Goal: Information Seeking & Learning: Learn about a topic

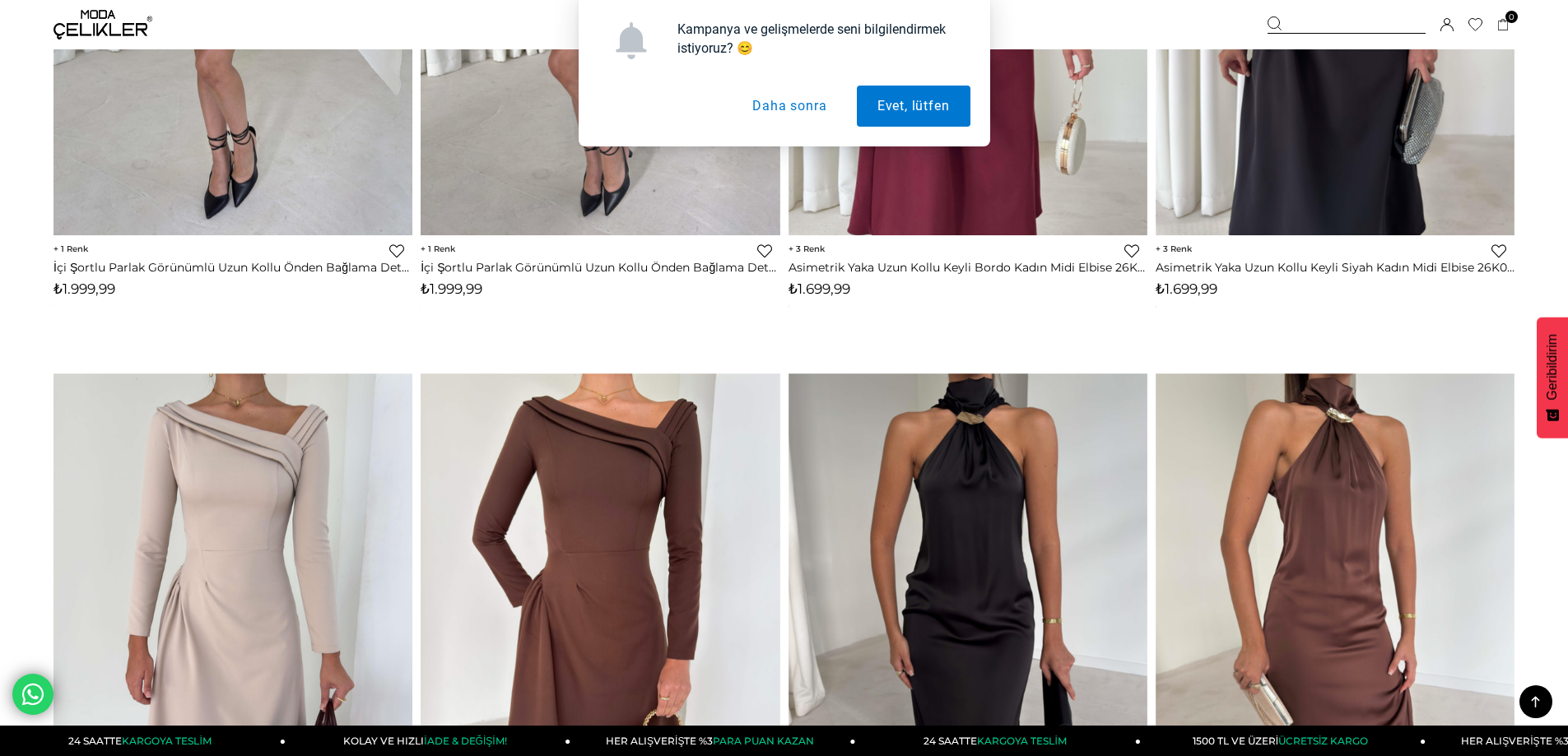
scroll to position [1234, 0]
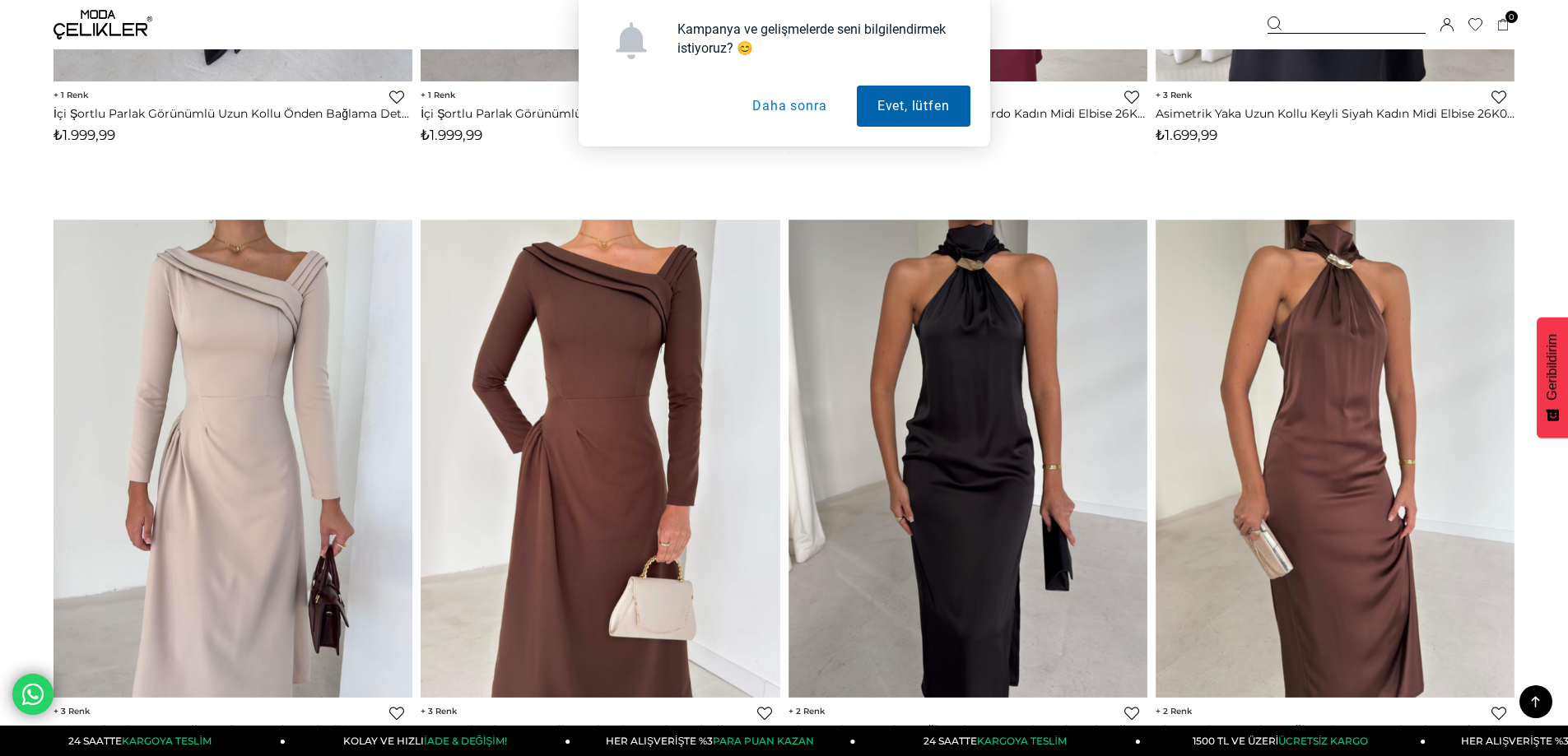
click at [900, 106] on button "Evet, lütfen" at bounding box center [914, 106] width 114 height 41
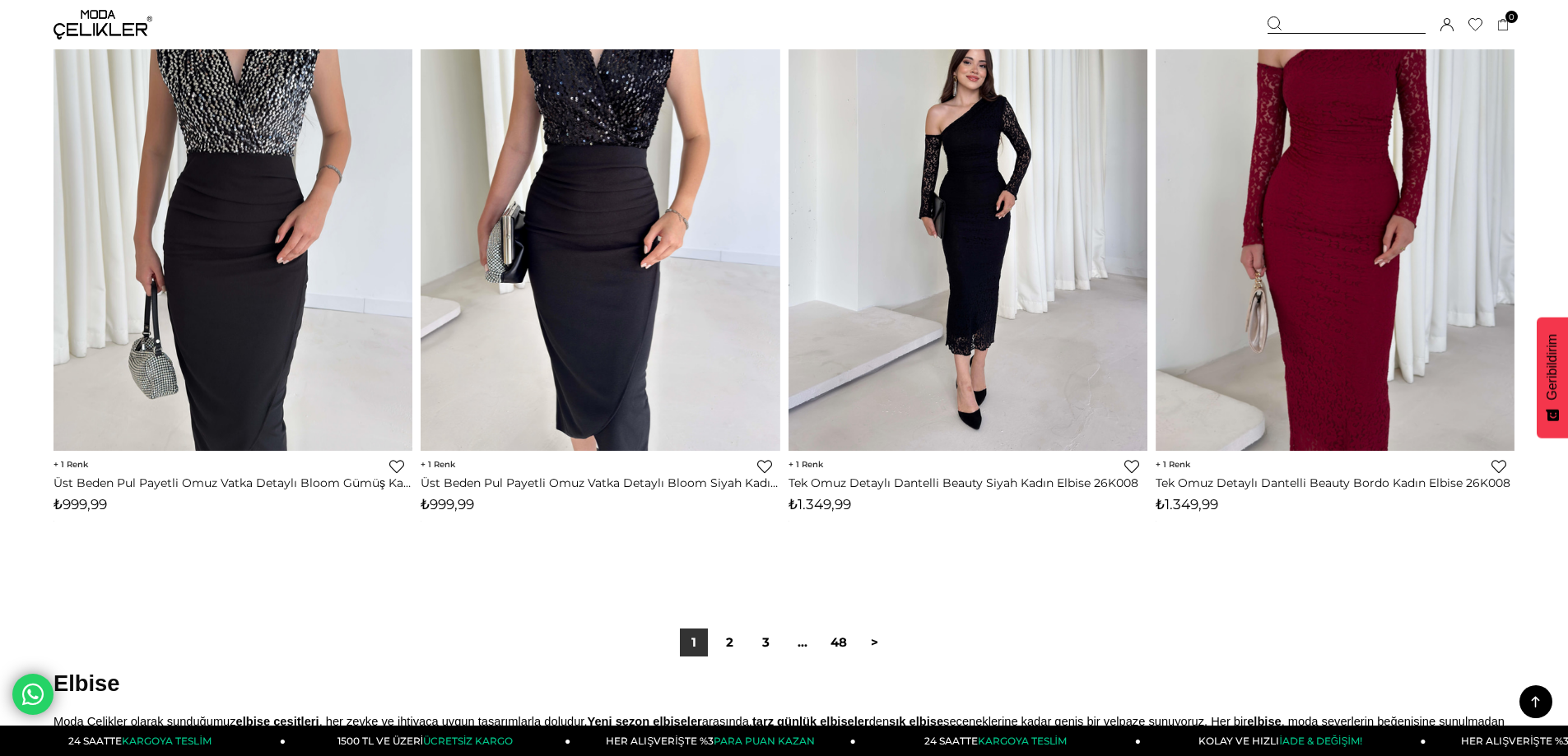
scroll to position [12258, 0]
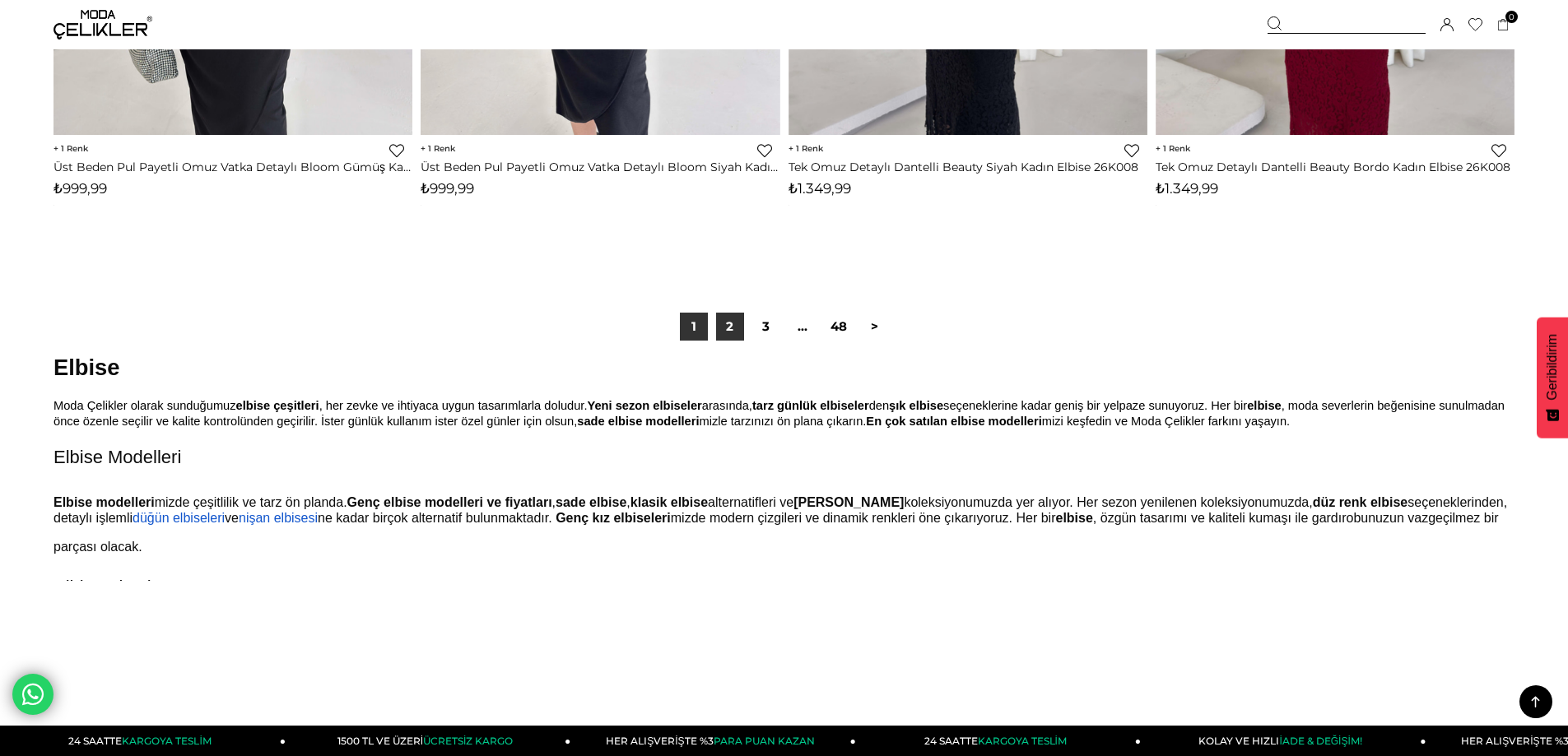
click at [724, 320] on link "2" at bounding box center [729, 326] width 28 height 28
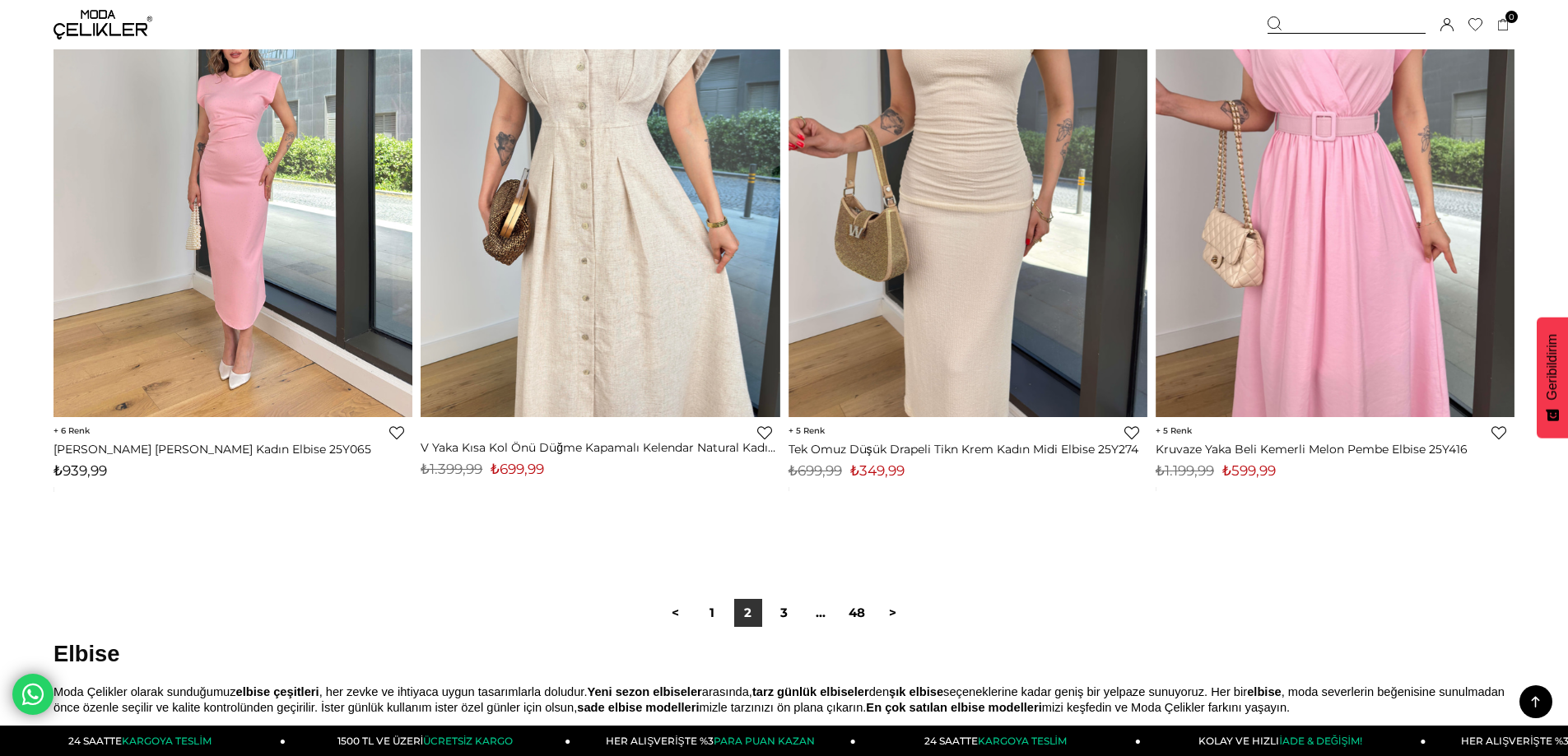
scroll to position [12010, 0]
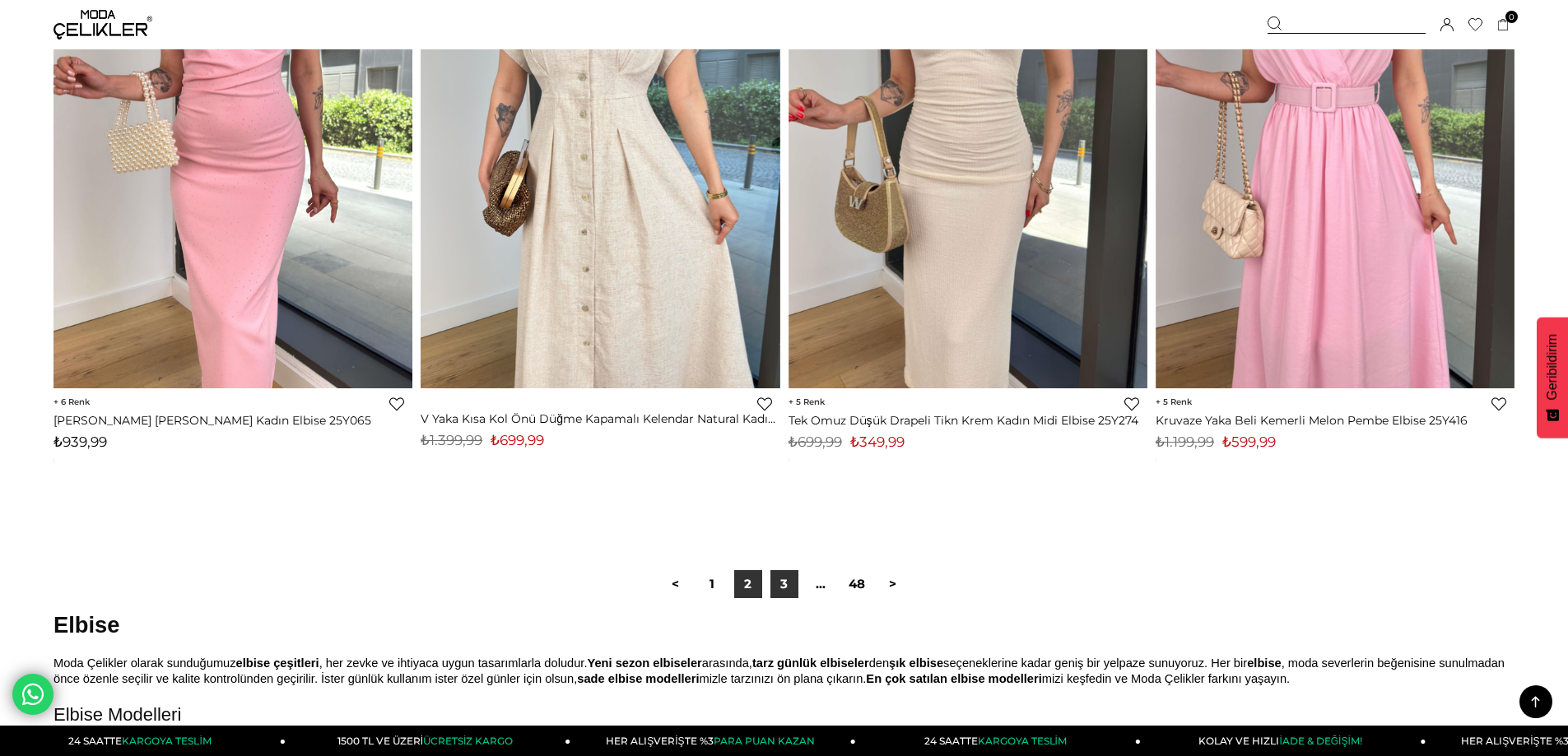
click at [787, 582] on link "3" at bounding box center [784, 583] width 28 height 28
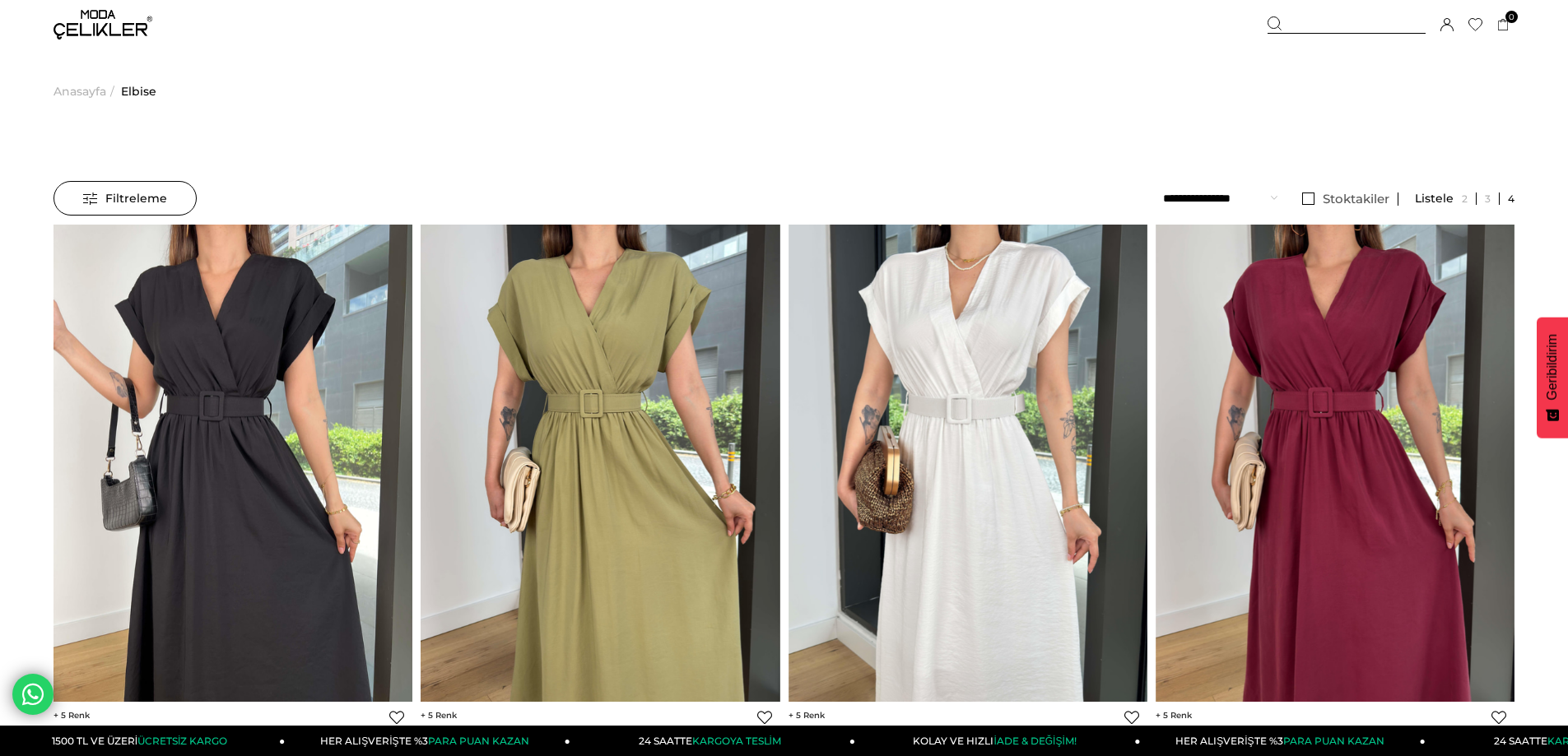
click at [141, 90] on span "Elbise" at bounding box center [139, 91] width 36 height 84
click at [87, 91] on span "Anasayfa" at bounding box center [80, 91] width 53 height 84
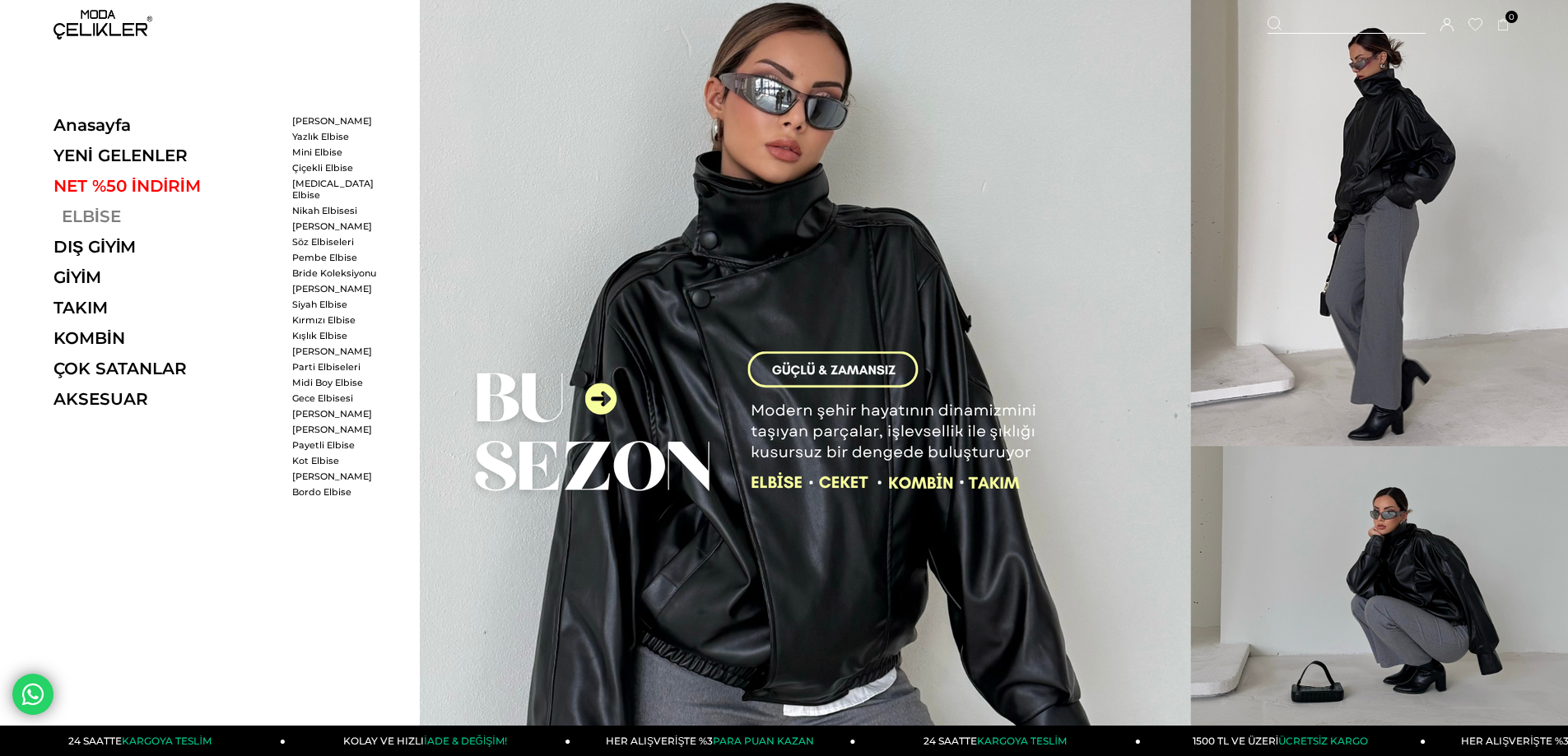
click at [114, 220] on link "ELBİSE" at bounding box center [166, 216] width 226 height 19
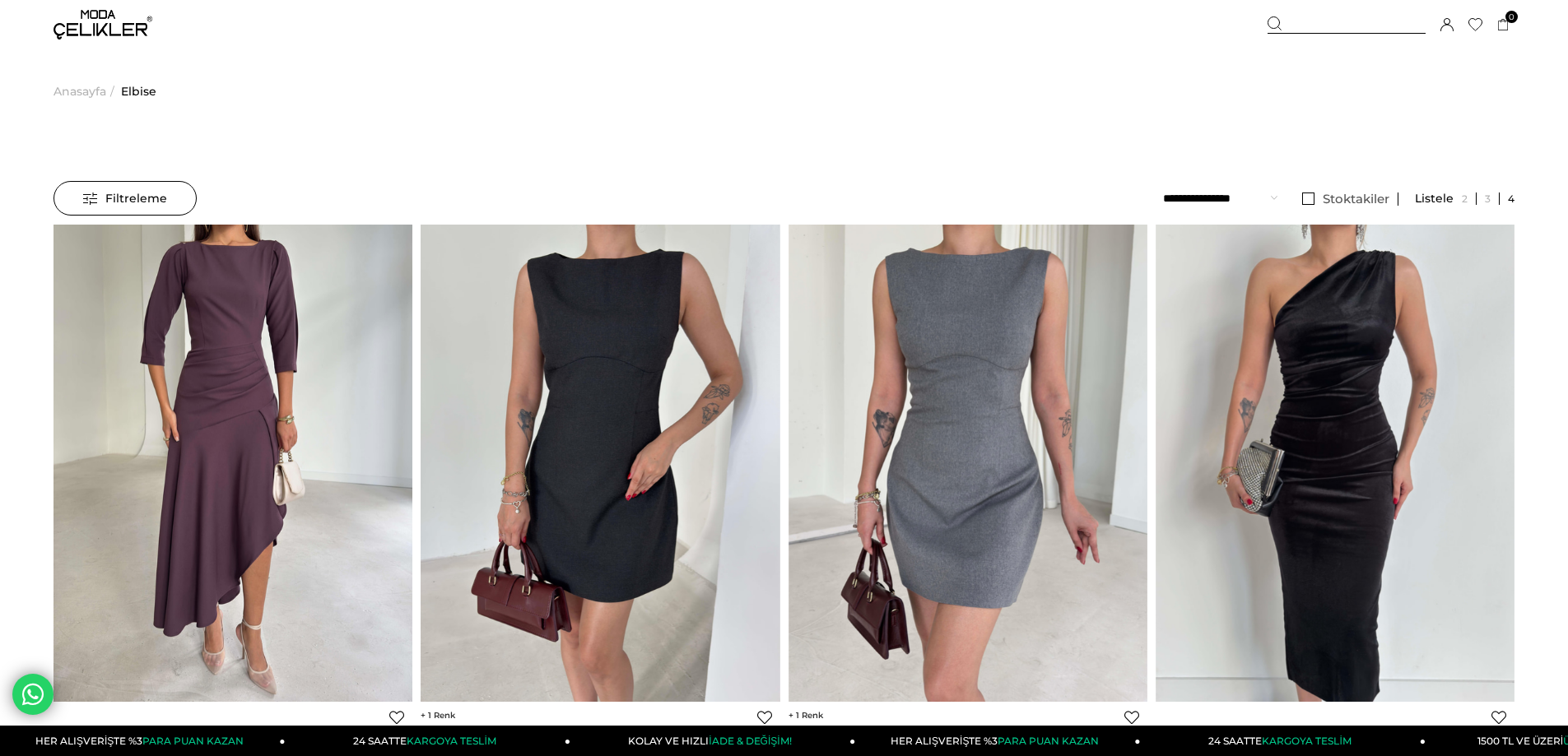
click at [142, 93] on span "Elbise" at bounding box center [139, 91] width 36 height 84
click at [71, 93] on span "Anasayfa" at bounding box center [80, 91] width 53 height 84
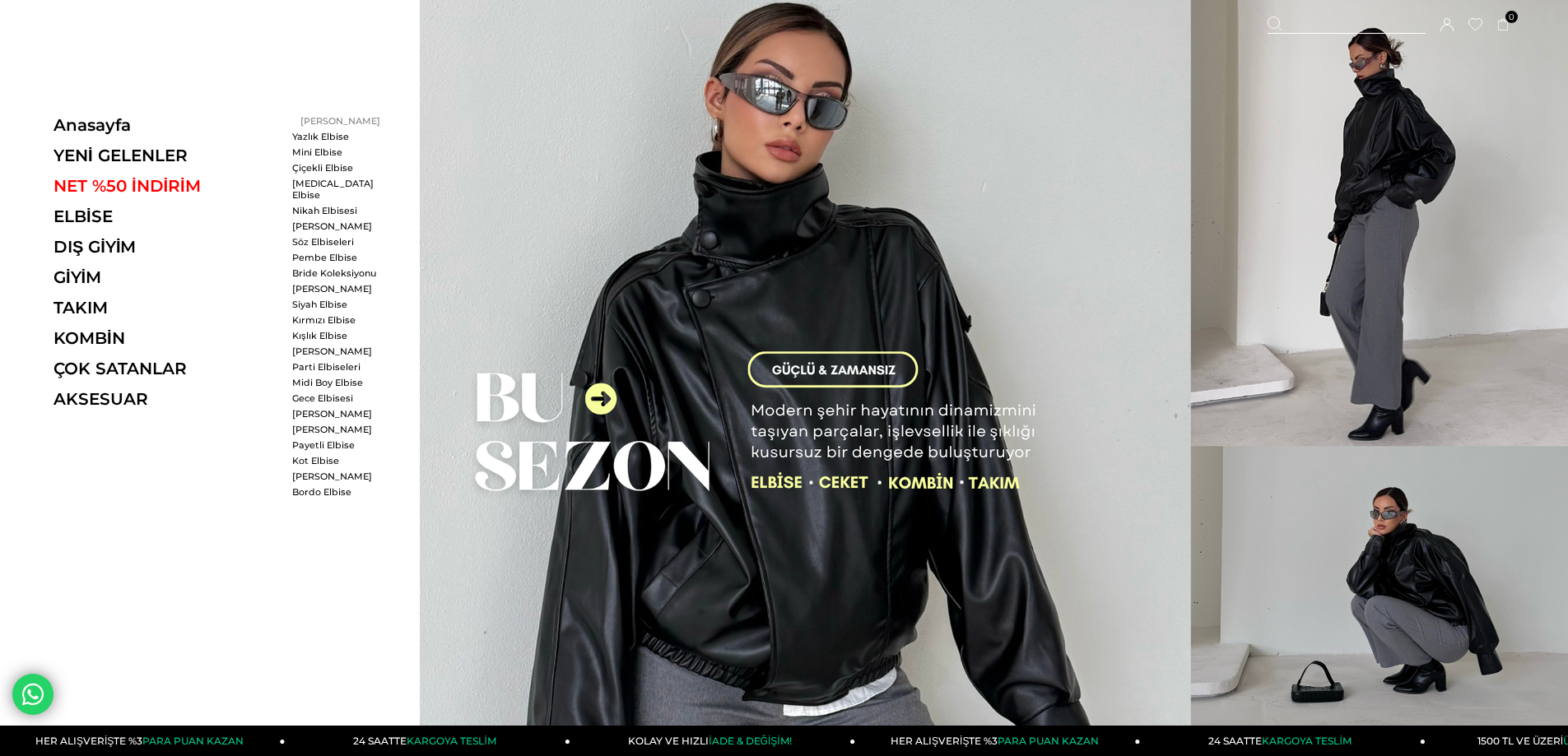
click at [310, 122] on link "[PERSON_NAME]" at bounding box center [340, 121] width 95 height 12
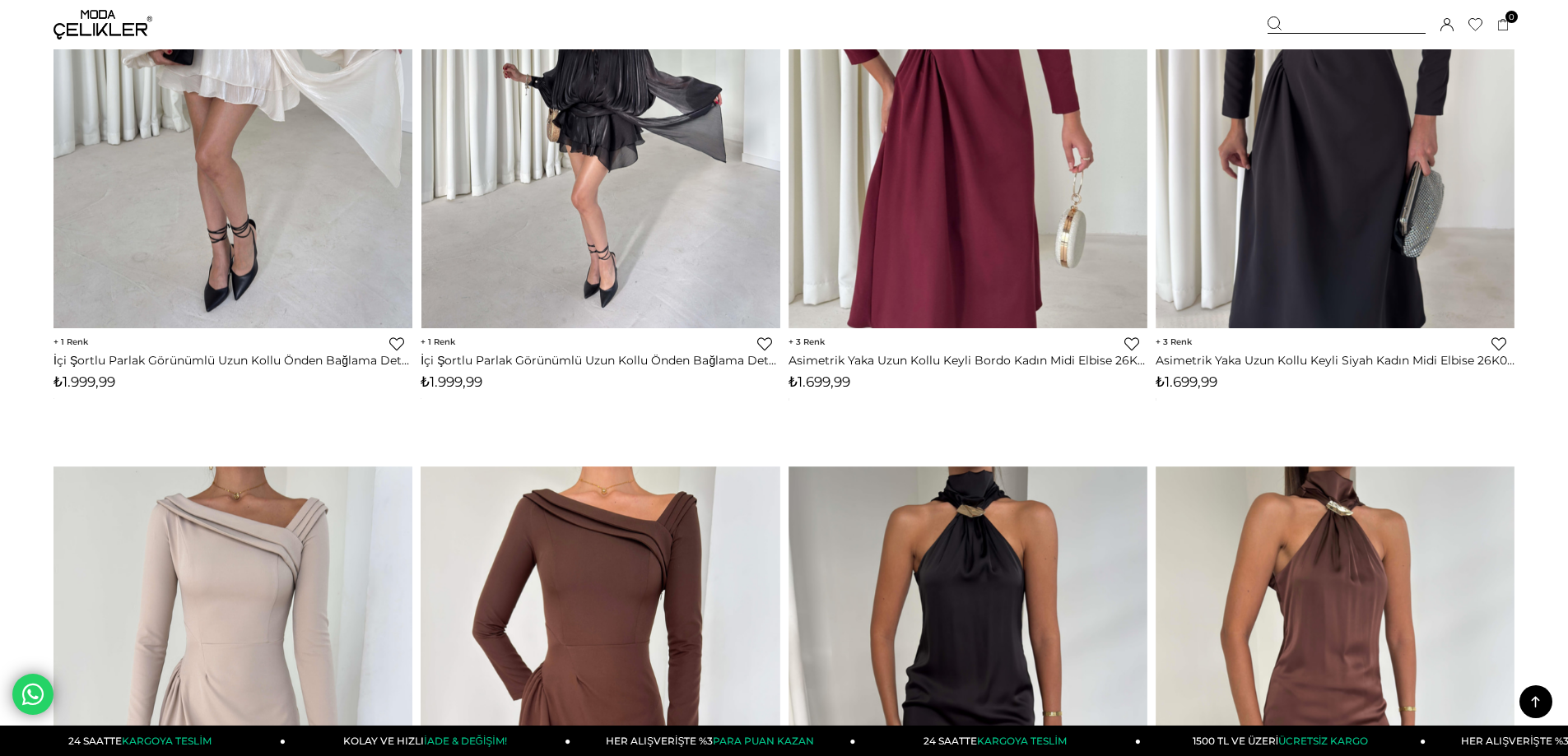
scroll to position [494, 0]
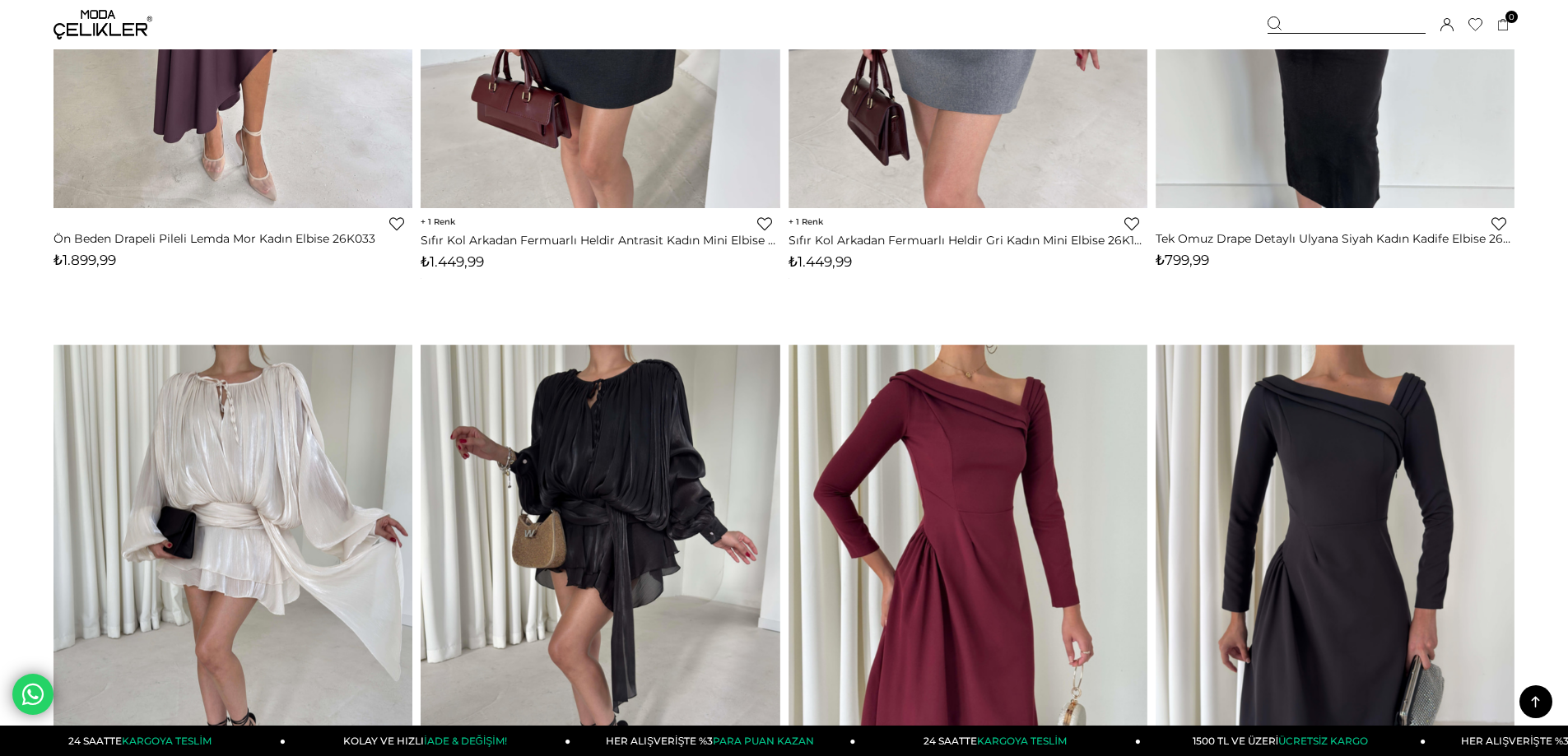
click at [116, 15] on img at bounding box center [103, 25] width 99 height 30
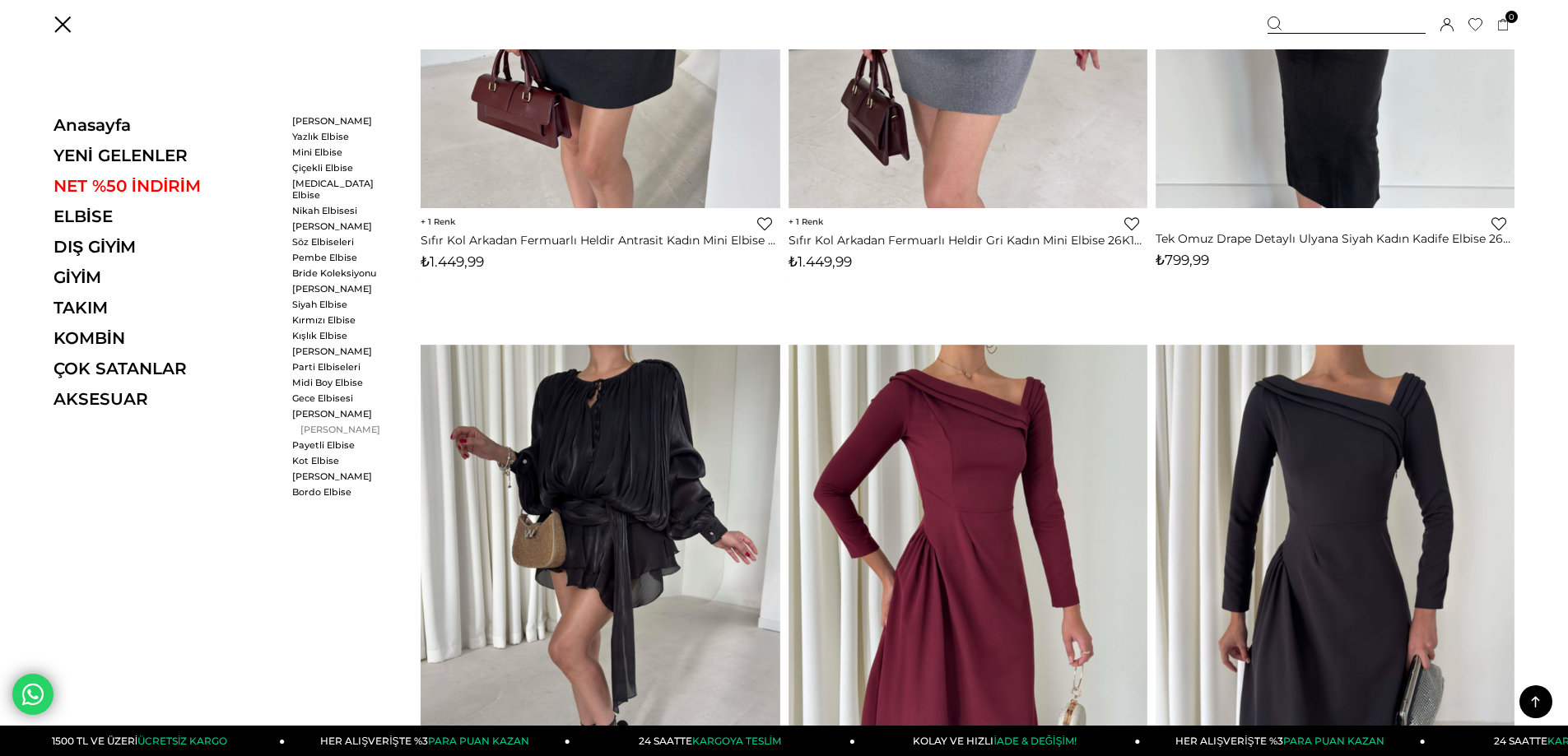
click at [319, 423] on link "[PERSON_NAME]" at bounding box center [340, 429] width 95 height 12
click at [335, 423] on link "[PERSON_NAME]" at bounding box center [340, 429] width 95 height 12
